Goal: Information Seeking & Learning: Check status

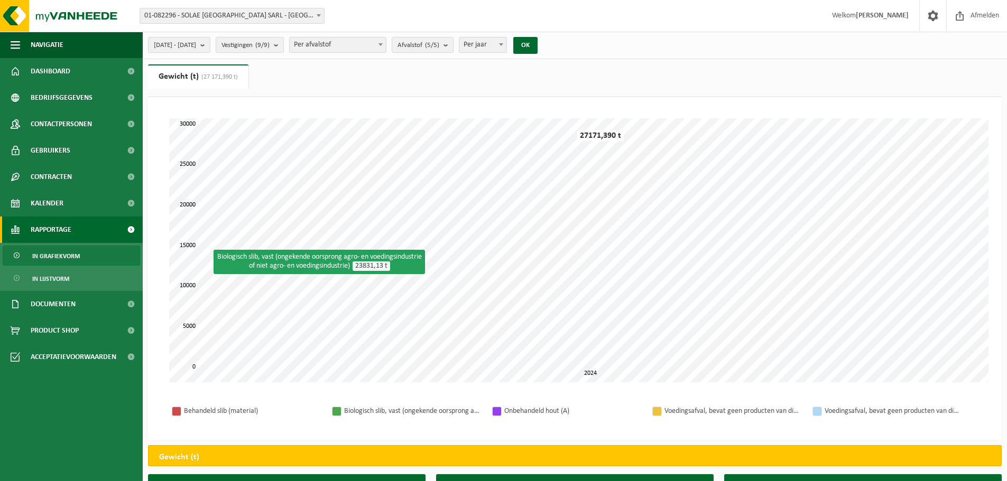
select select "3"
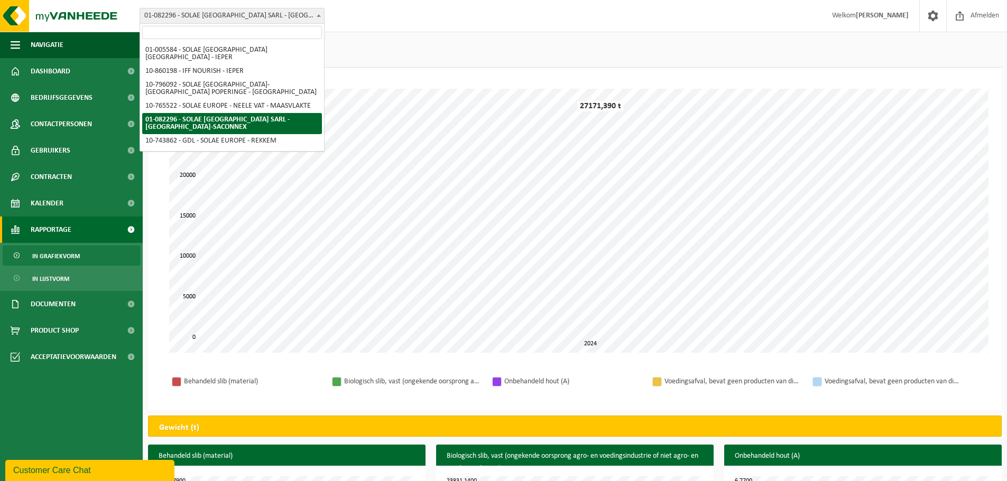
click at [243, 11] on span "01-082296 - SOLAE [GEOGRAPHIC_DATA] SARL - [GEOGRAPHIC_DATA]-SACONNEX" at bounding box center [232, 15] width 184 height 15
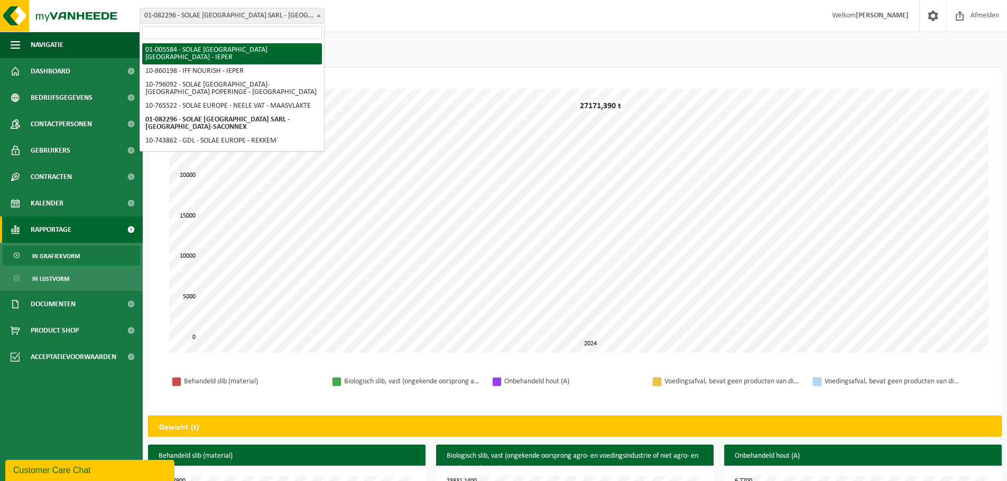
select select "213"
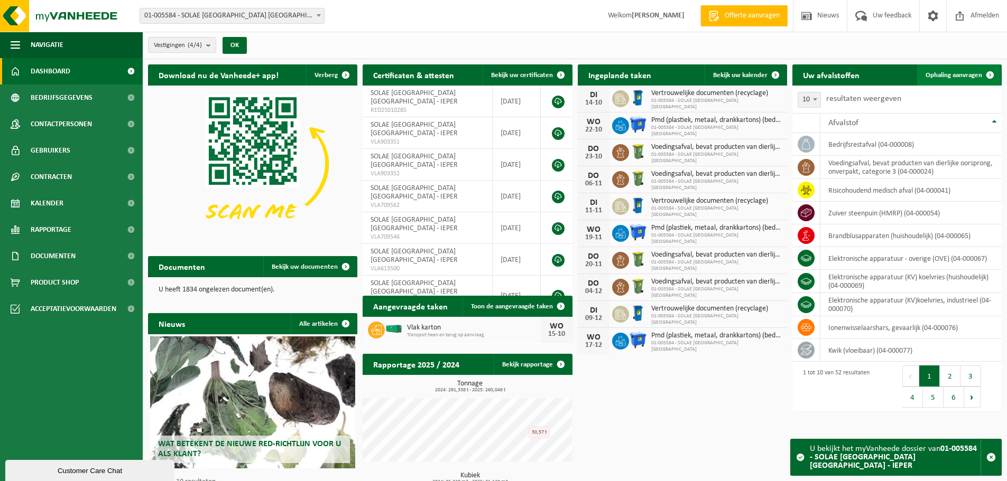
click at [942, 75] on span "Ophaling aanvragen" at bounding box center [953, 75] width 57 height 7
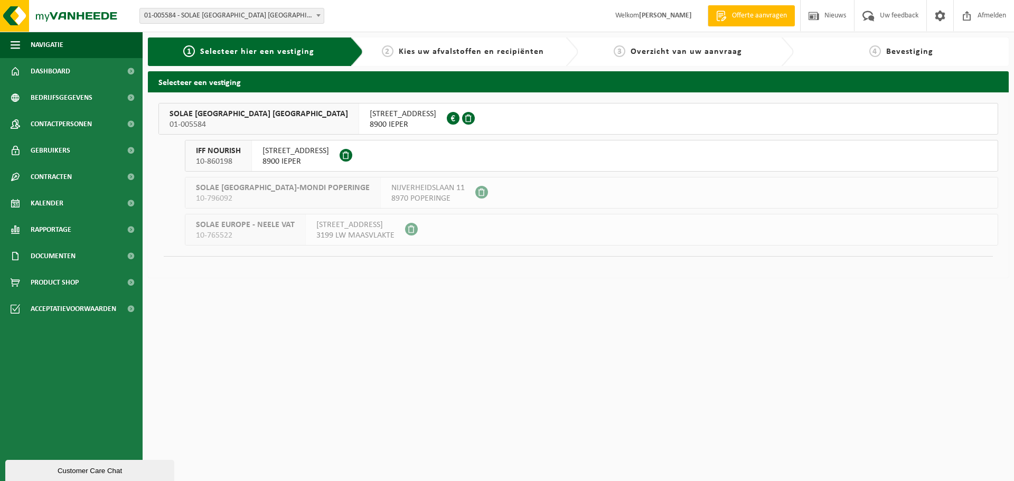
click at [201, 113] on span "SOLAE BELGIUM NV" at bounding box center [259, 114] width 179 height 11
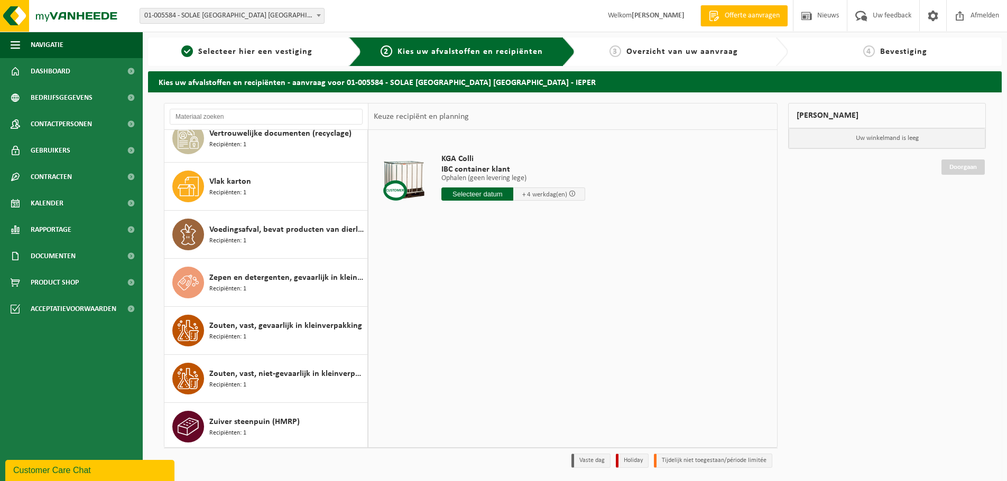
scroll to position [35, 0]
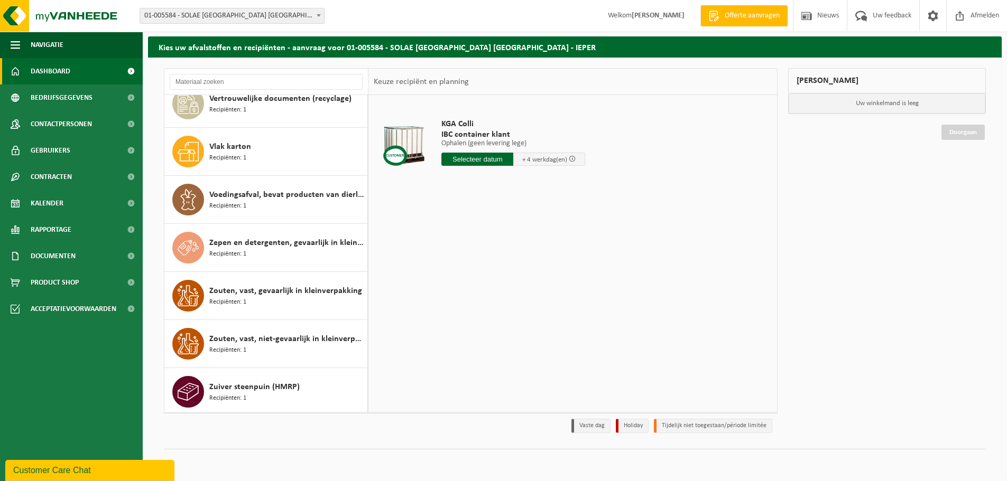
click at [49, 70] on span "Dashboard" at bounding box center [51, 71] width 40 height 26
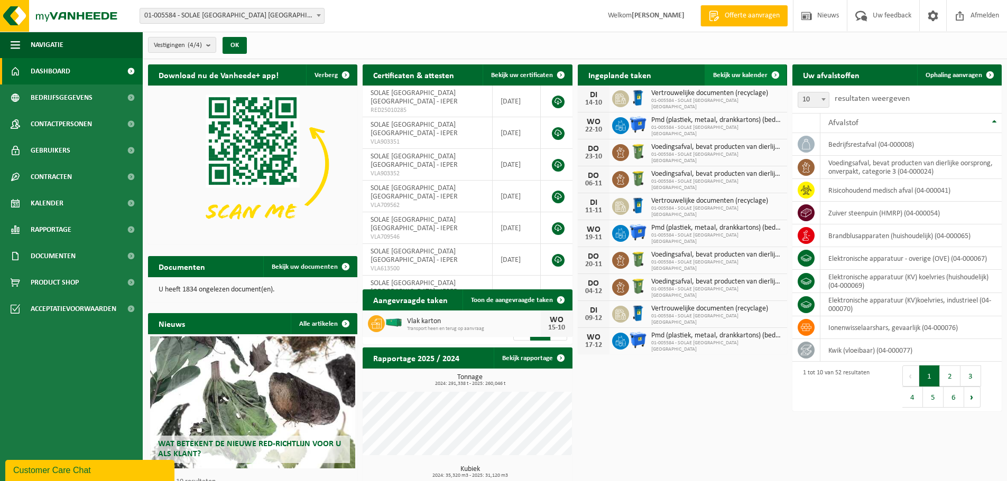
click at [744, 74] on span "Bekijk uw kalender" at bounding box center [740, 75] width 54 height 7
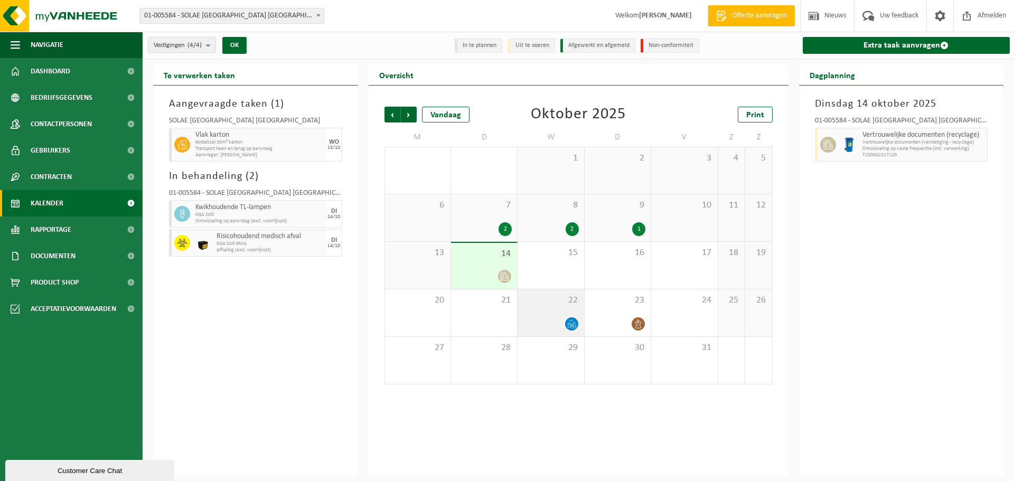
click at [550, 312] on div "22" at bounding box center [551, 313] width 66 height 47
click at [481, 253] on span "14" at bounding box center [484, 254] width 55 height 12
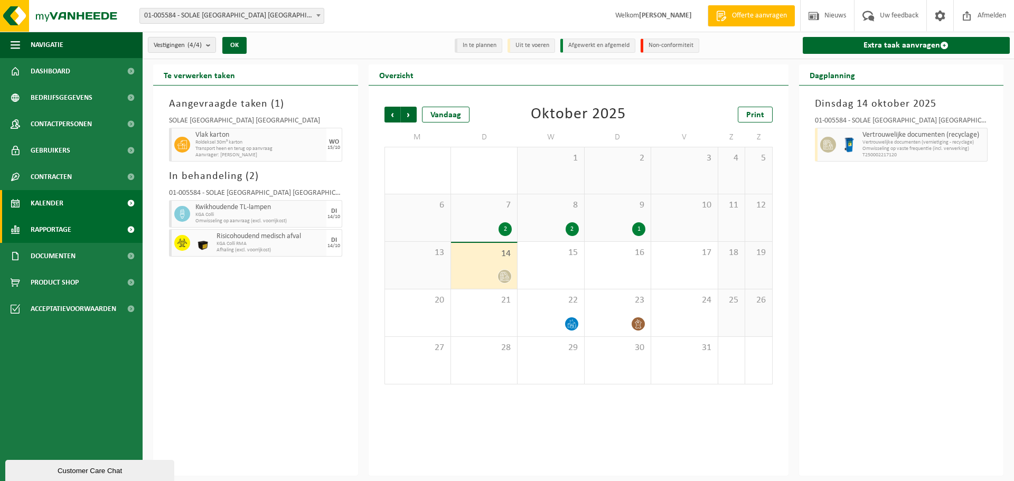
click at [31, 225] on span "Rapportage" at bounding box center [51, 230] width 41 height 26
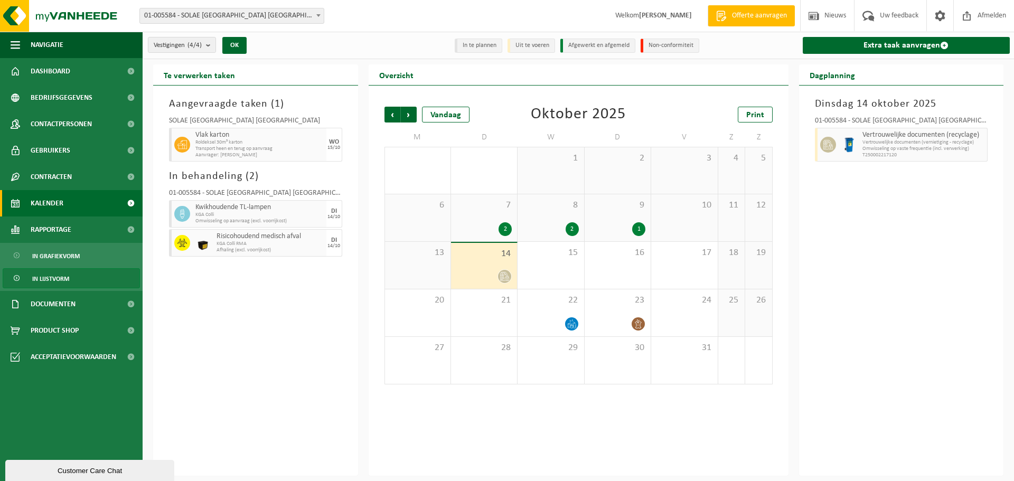
click at [51, 279] on span "In lijstvorm" at bounding box center [50, 279] width 37 height 20
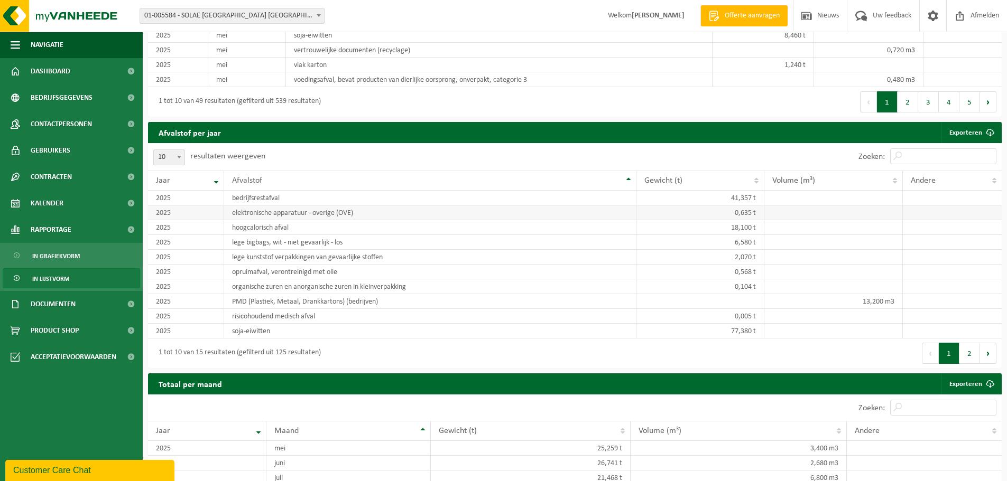
scroll to position [898, 0]
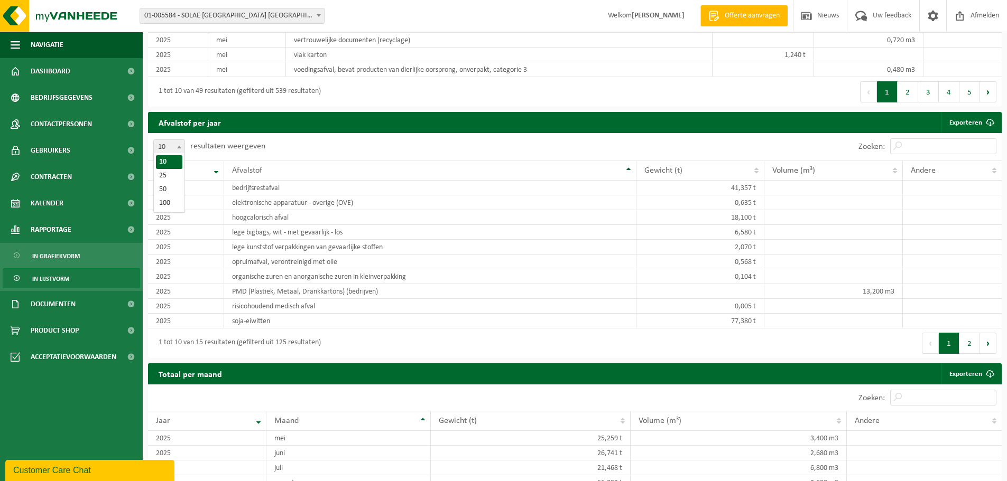
click at [180, 146] on b at bounding box center [179, 147] width 4 height 3
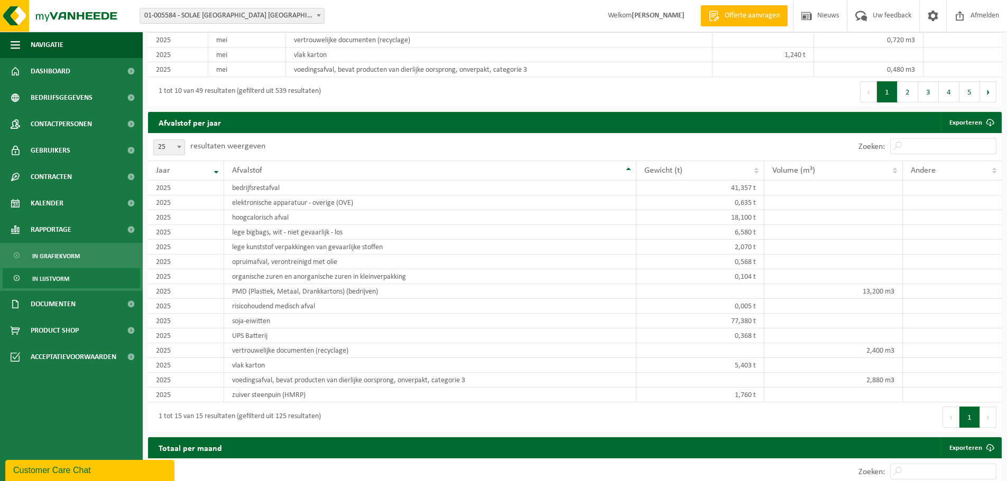
click at [179, 146] on b at bounding box center [179, 147] width 4 height 3
select select "50"
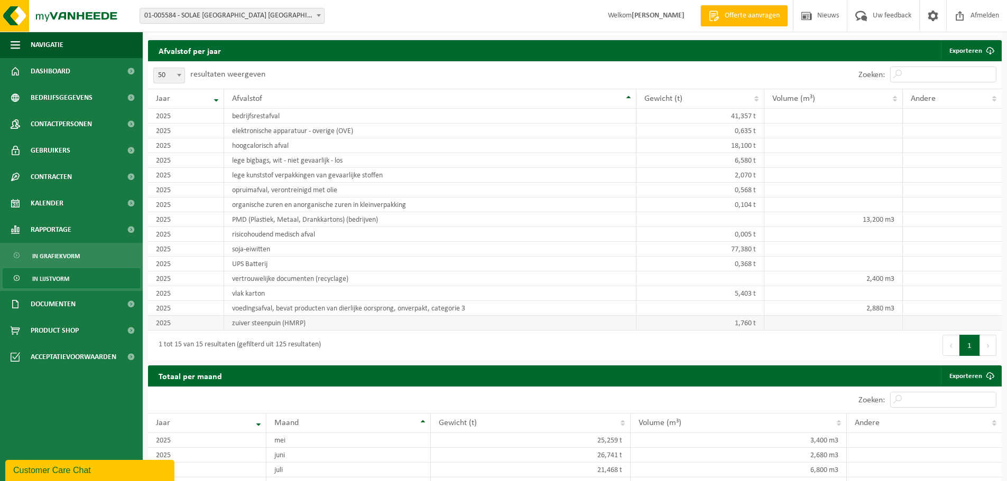
scroll to position [938, 0]
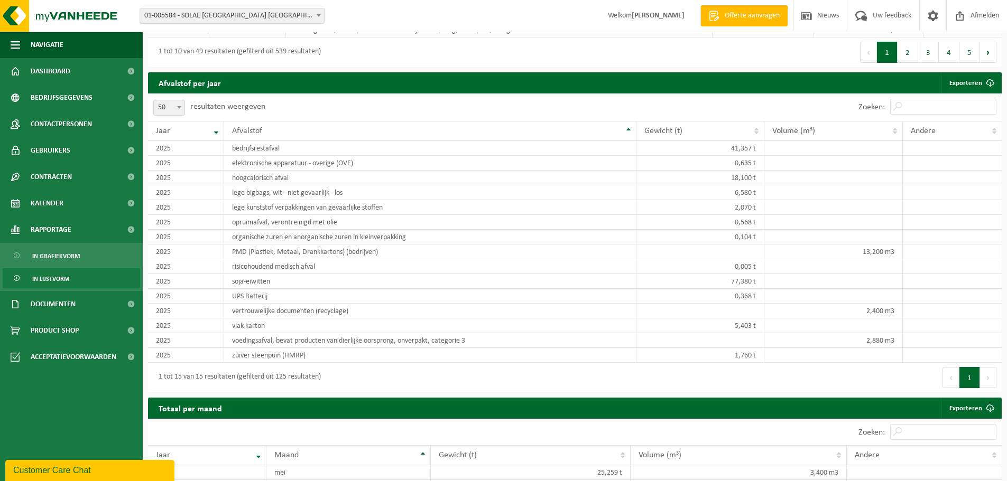
click at [218, 14] on span "01-005584 - SOLAE [GEOGRAPHIC_DATA] [GEOGRAPHIC_DATA] - IEPER" at bounding box center [232, 15] width 184 height 15
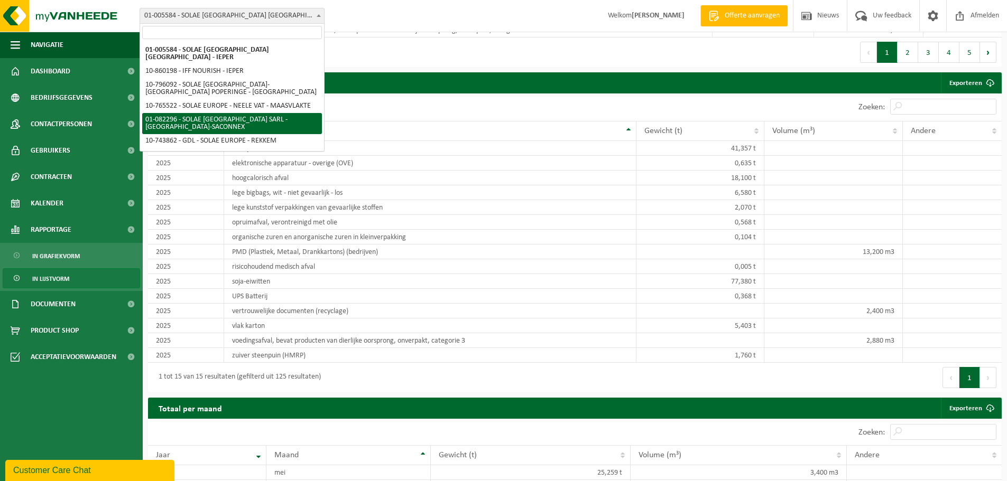
select select "610"
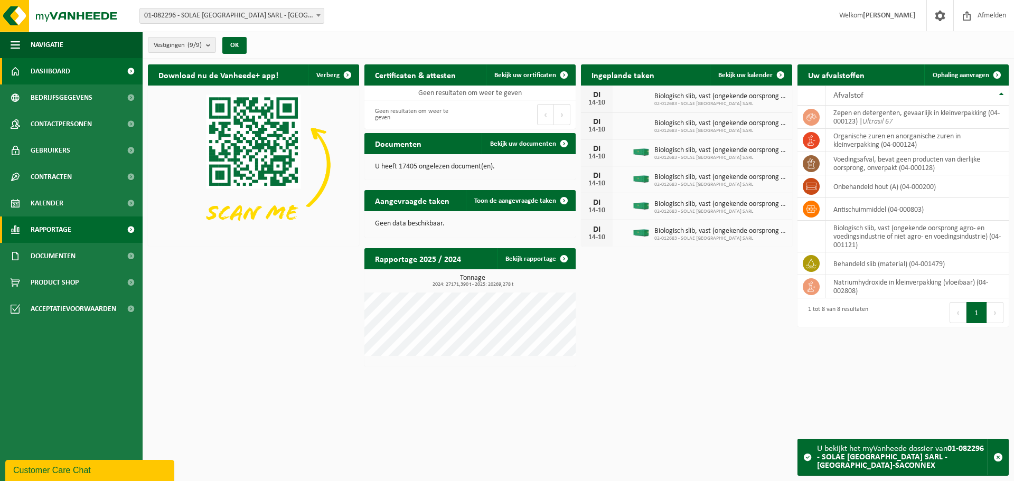
click at [53, 229] on span "Rapportage" at bounding box center [51, 230] width 41 height 26
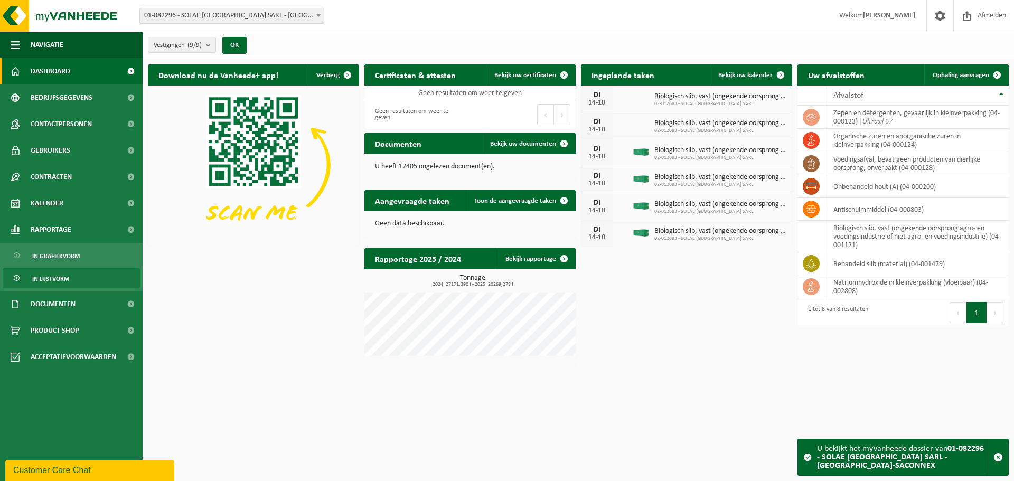
click at [67, 278] on span "In lijstvorm" at bounding box center [50, 279] width 37 height 20
